Goal: Entertainment & Leisure: Consume media (video, audio)

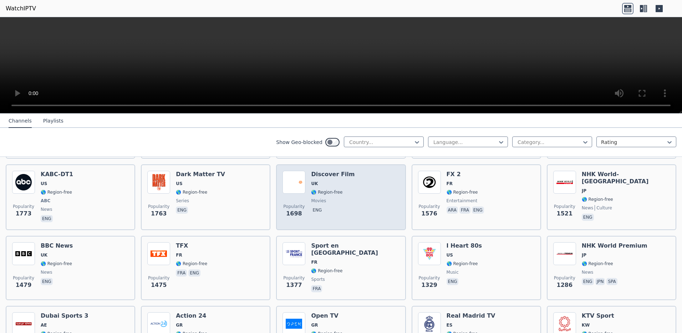
scroll to position [428, 0]
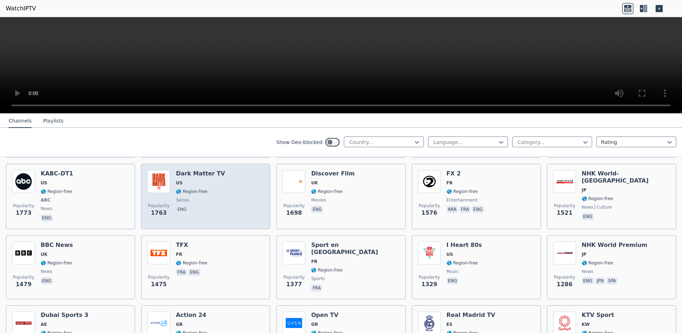
click at [202, 170] on h6 "Dark Matter TV" at bounding box center [200, 173] width 49 height 7
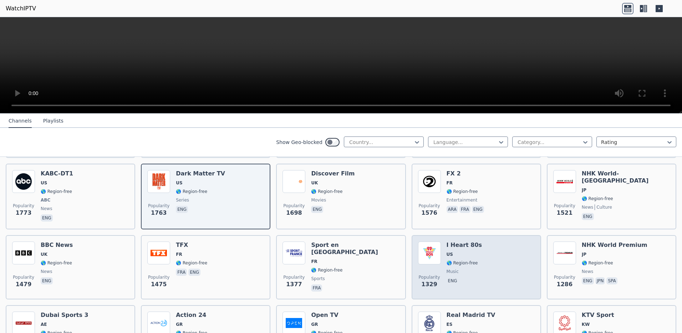
click at [480, 241] on div "Popularity 1329 I Heart 80s US 🌎 Region-free music eng" at bounding box center [476, 266] width 117 height 51
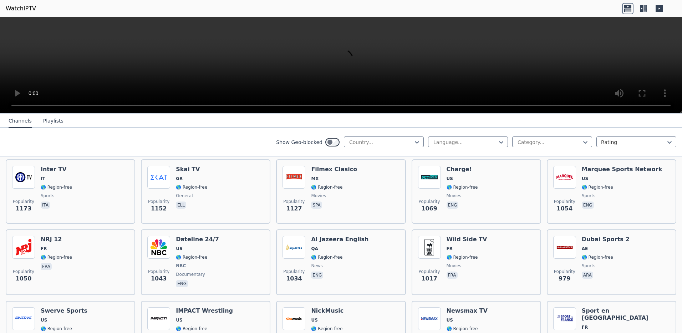
scroll to position [749, 0]
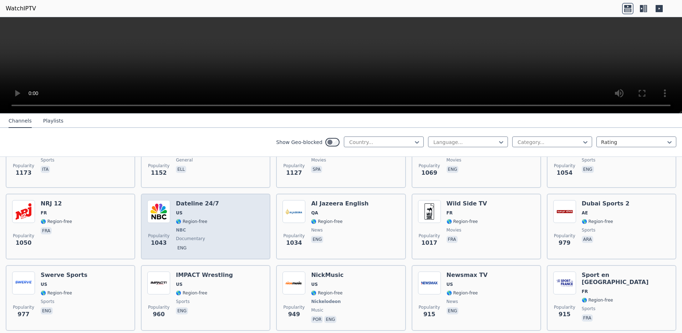
click at [227, 203] on div "Popularity 1043 Dateline 24/7 US 🌎 Region-free NBC documentary eng" at bounding box center [205, 226] width 117 height 53
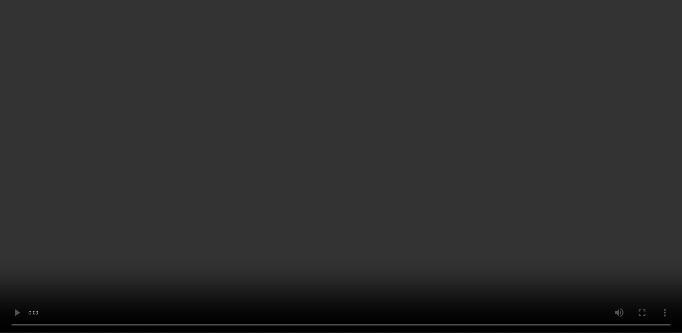
scroll to position [1356, 0]
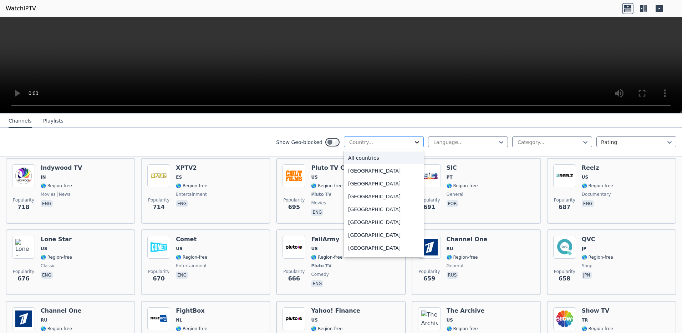
click at [414, 143] on icon at bounding box center [417, 141] width 7 height 7
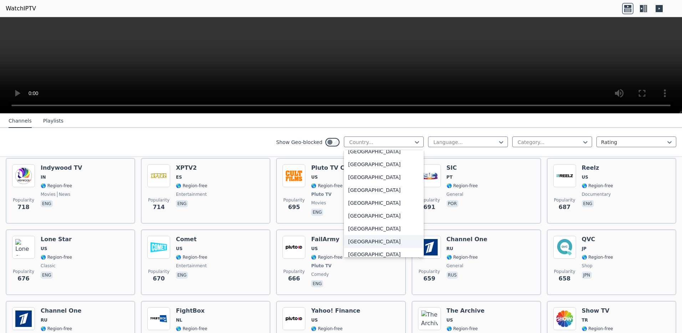
scroll to position [2463, 0]
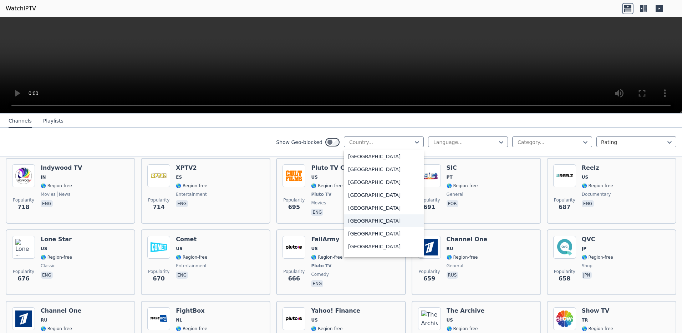
click at [375, 218] on div "[GEOGRAPHIC_DATA]" at bounding box center [384, 220] width 80 height 13
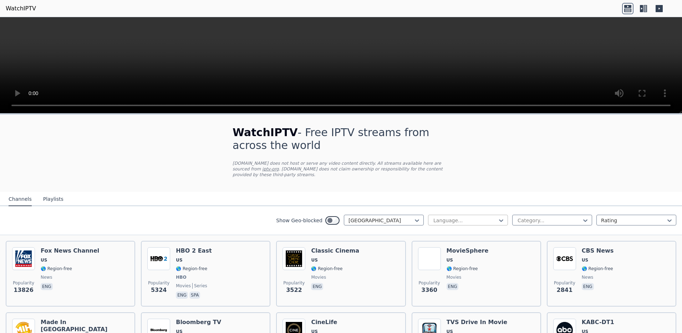
click at [464, 217] on div at bounding box center [465, 220] width 65 height 7
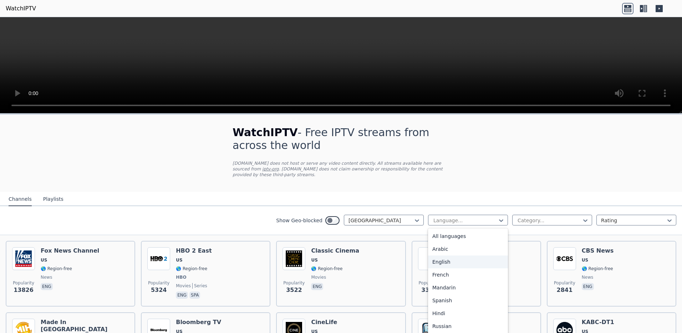
click at [465, 256] on div "English" at bounding box center [468, 261] width 80 height 13
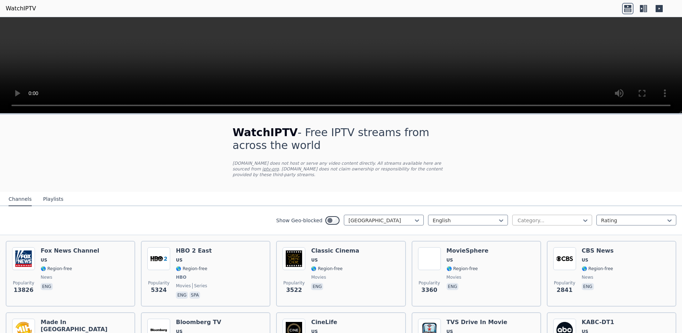
click at [549, 217] on div at bounding box center [549, 220] width 65 height 7
click at [625, 217] on div at bounding box center [633, 220] width 65 height 7
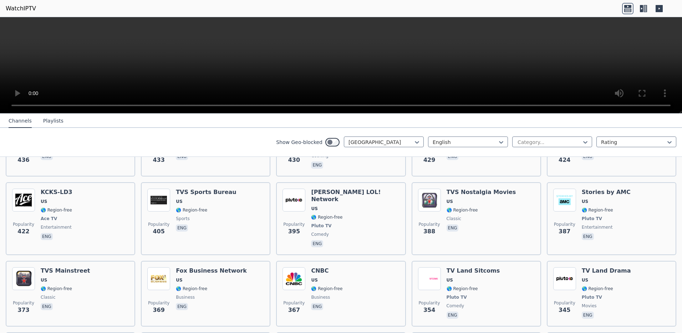
scroll to position [1035, 0]
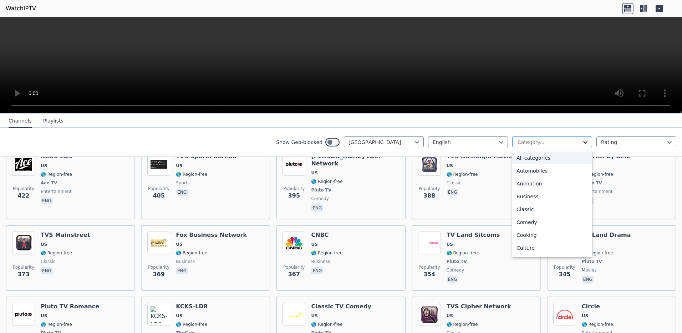
click at [582, 143] on icon at bounding box center [585, 141] width 7 height 7
click at [563, 171] on div "Automobiles" at bounding box center [553, 170] width 80 height 13
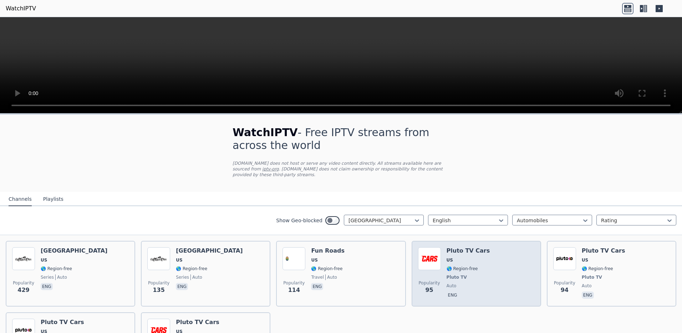
click at [510, 262] on div "Popularity 95 Pluto TV Cars US 🌎 Region-free Pluto TV auto eng" at bounding box center [476, 273] width 117 height 53
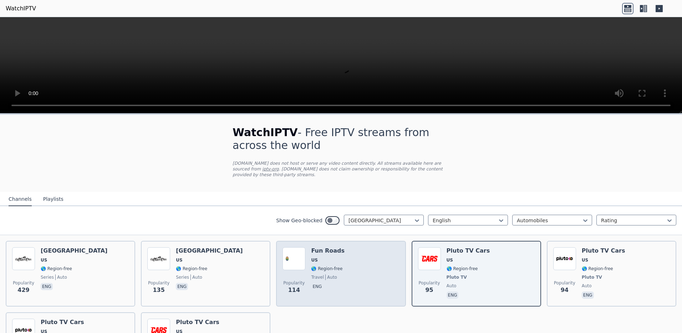
click at [363, 257] on div "Popularity 114 Fun Roads US 🌎 Region-free travel auto eng" at bounding box center [341, 273] width 117 height 53
